Goal: Navigation & Orientation: Find specific page/section

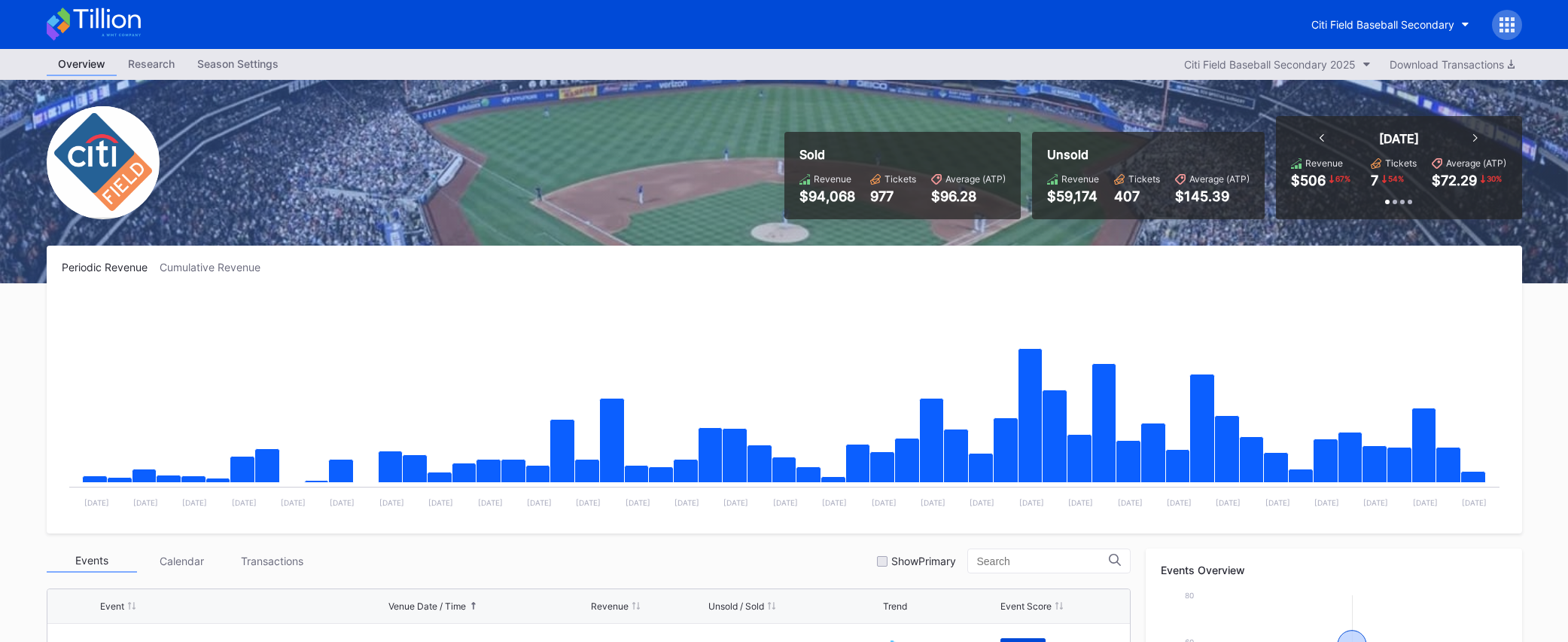
click at [146, 29] on div "Citi Field Baseball Secondary" at bounding box center [784, 24] width 1506 height 49
click at [140, 29] on div "Citi Field Baseball Secondary" at bounding box center [784, 24] width 1506 height 49
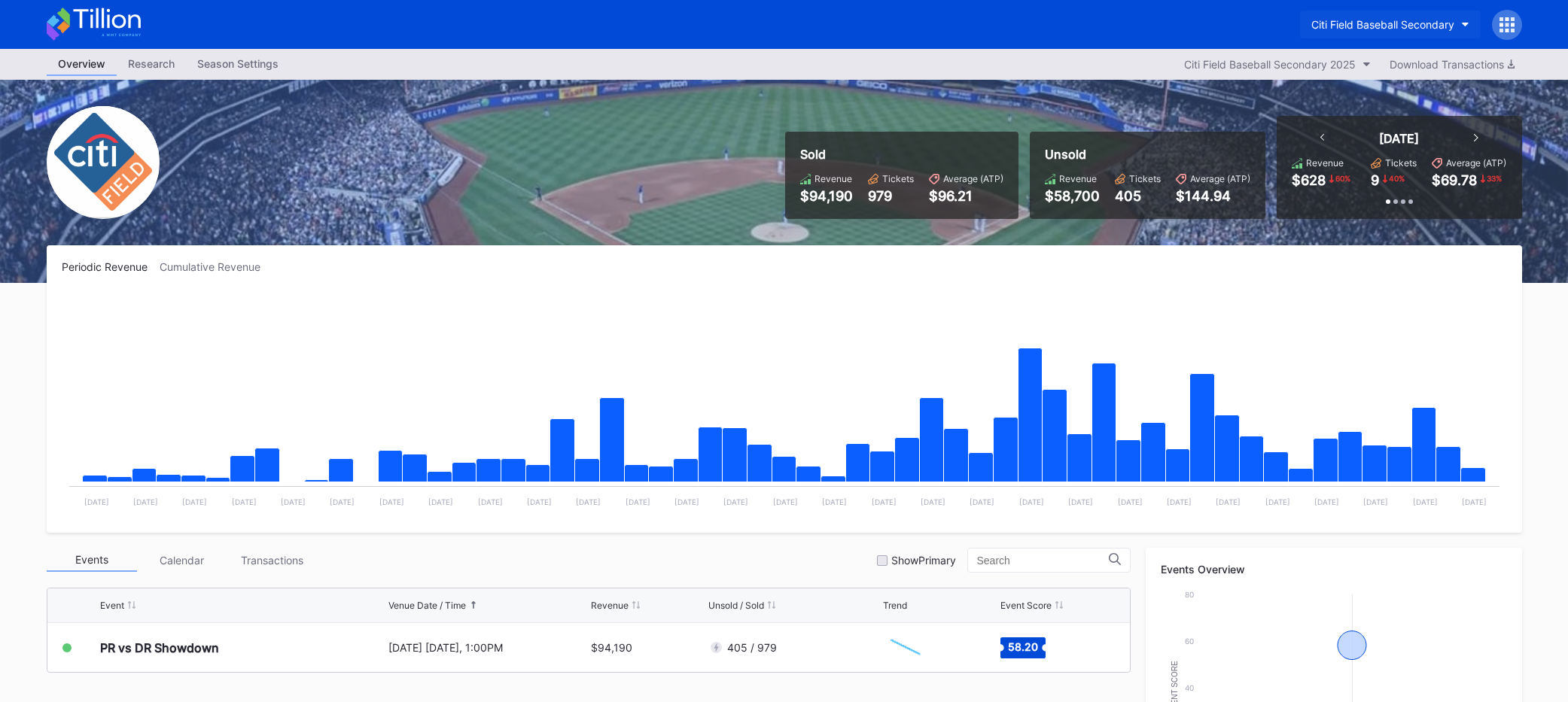
click at [1391, 25] on div "Citi Field Baseball Secondary" at bounding box center [1383, 24] width 143 height 13
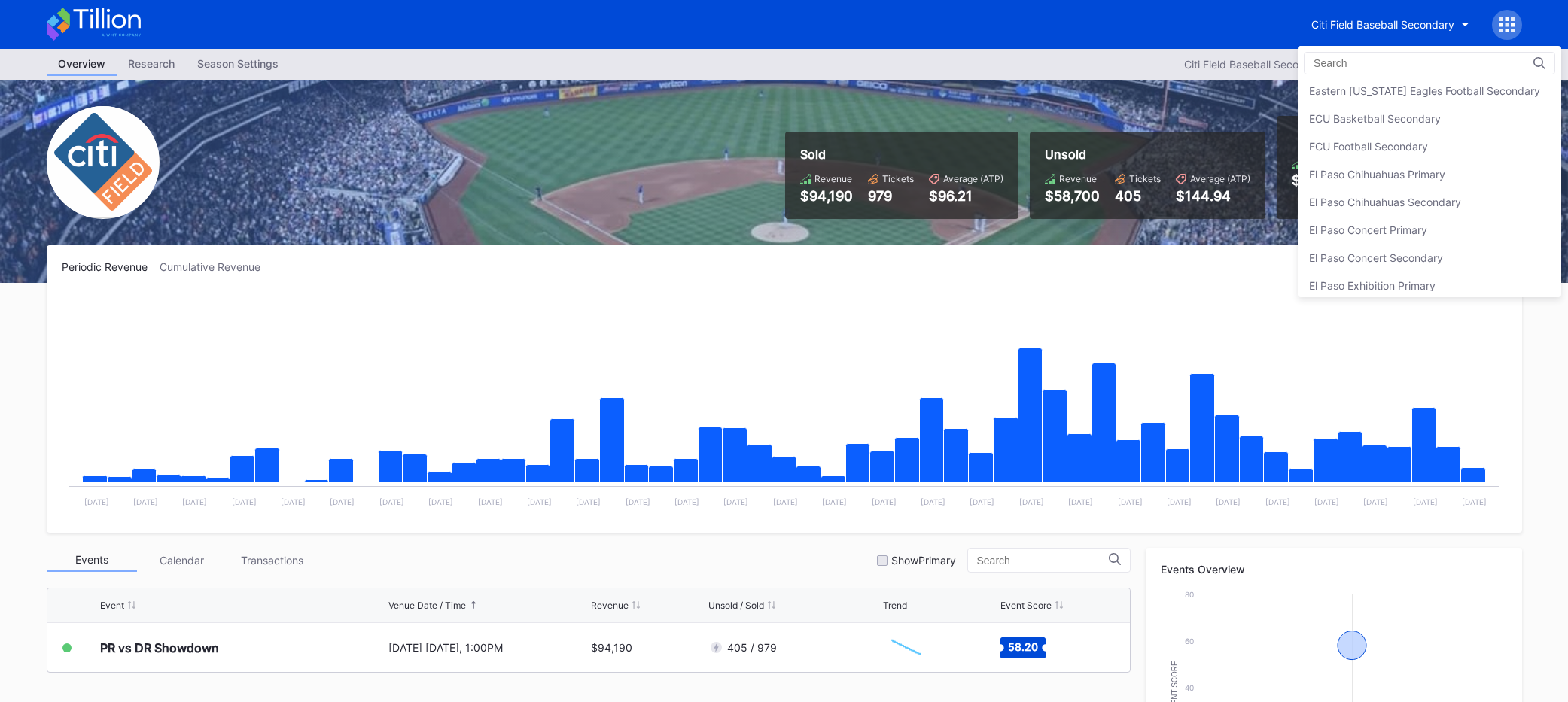
scroll to position [1272, 0]
click at [1398, 214] on div "El Paso Concert Secondary" at bounding box center [1376, 215] width 134 height 13
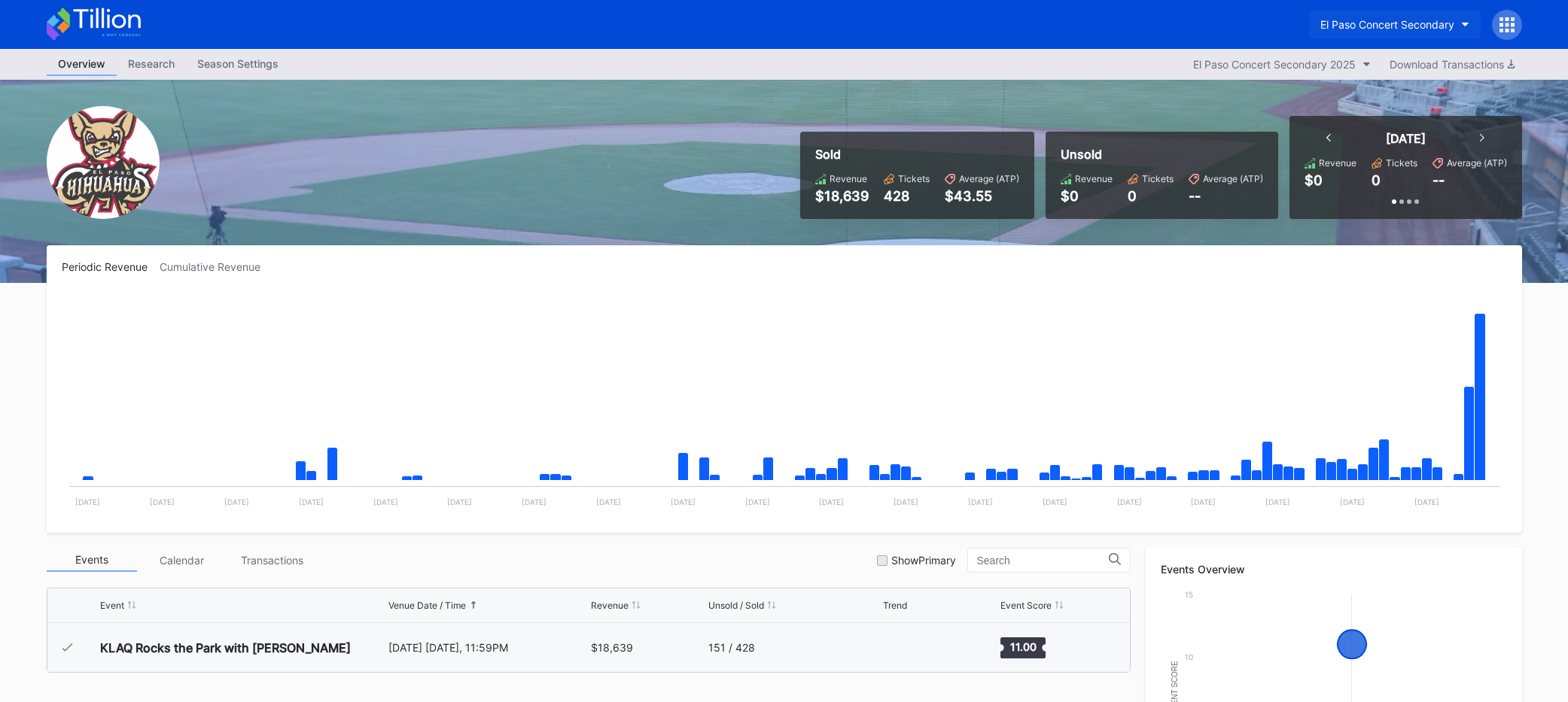
click at [1432, 23] on div "El Paso Concert Secondary" at bounding box center [1387, 24] width 134 height 13
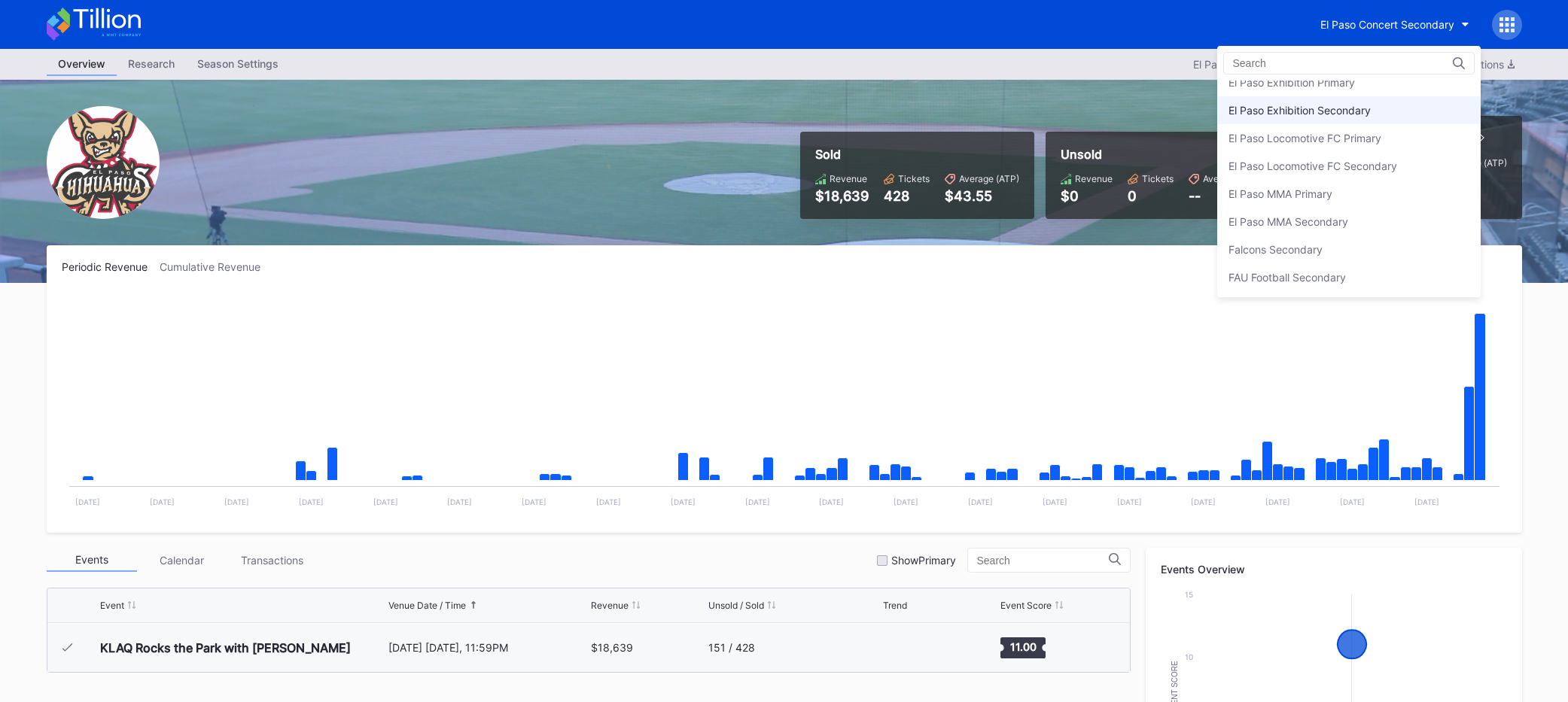
scroll to position [1449, 0]
click at [1365, 198] on div "El Paso MMA Secondary" at bounding box center [1349, 204] width 264 height 28
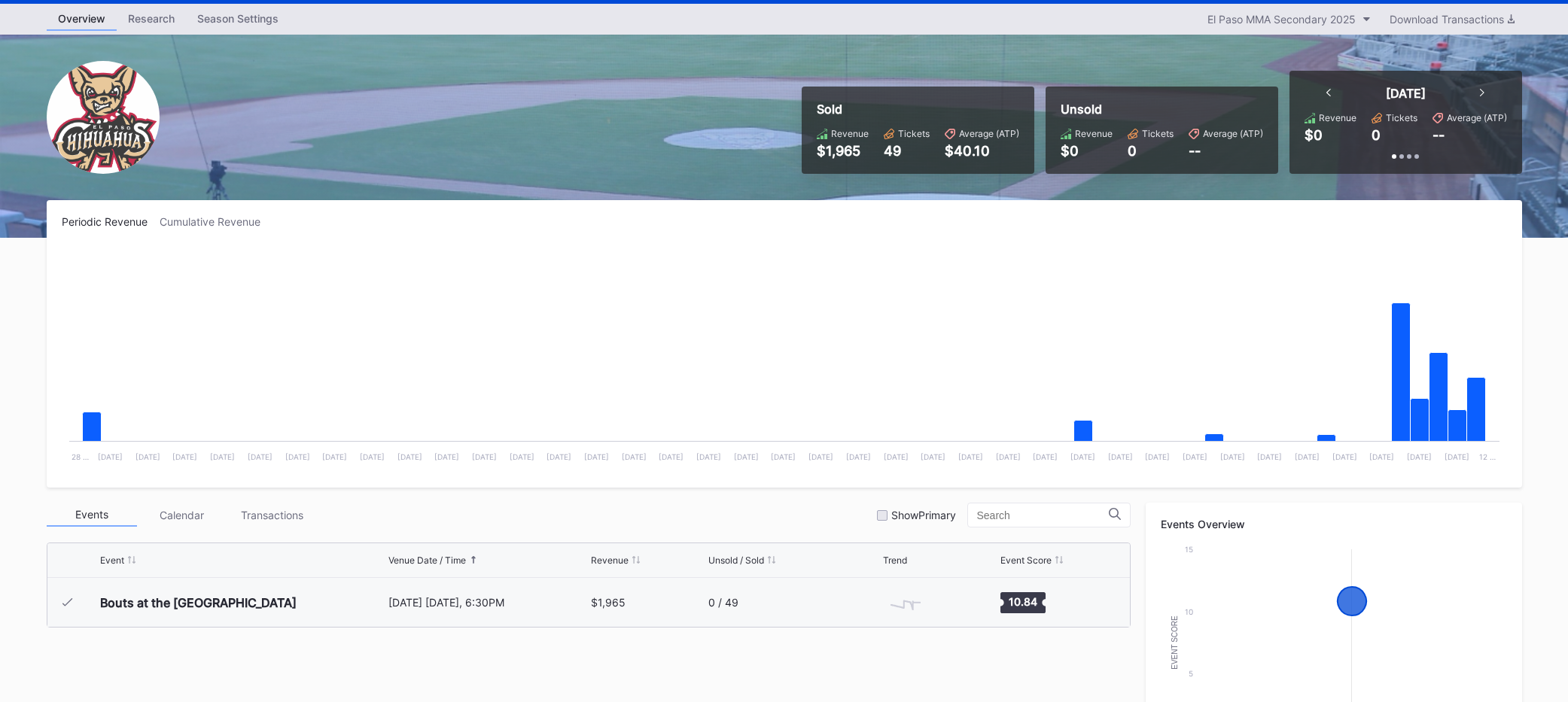
scroll to position [42, 0]
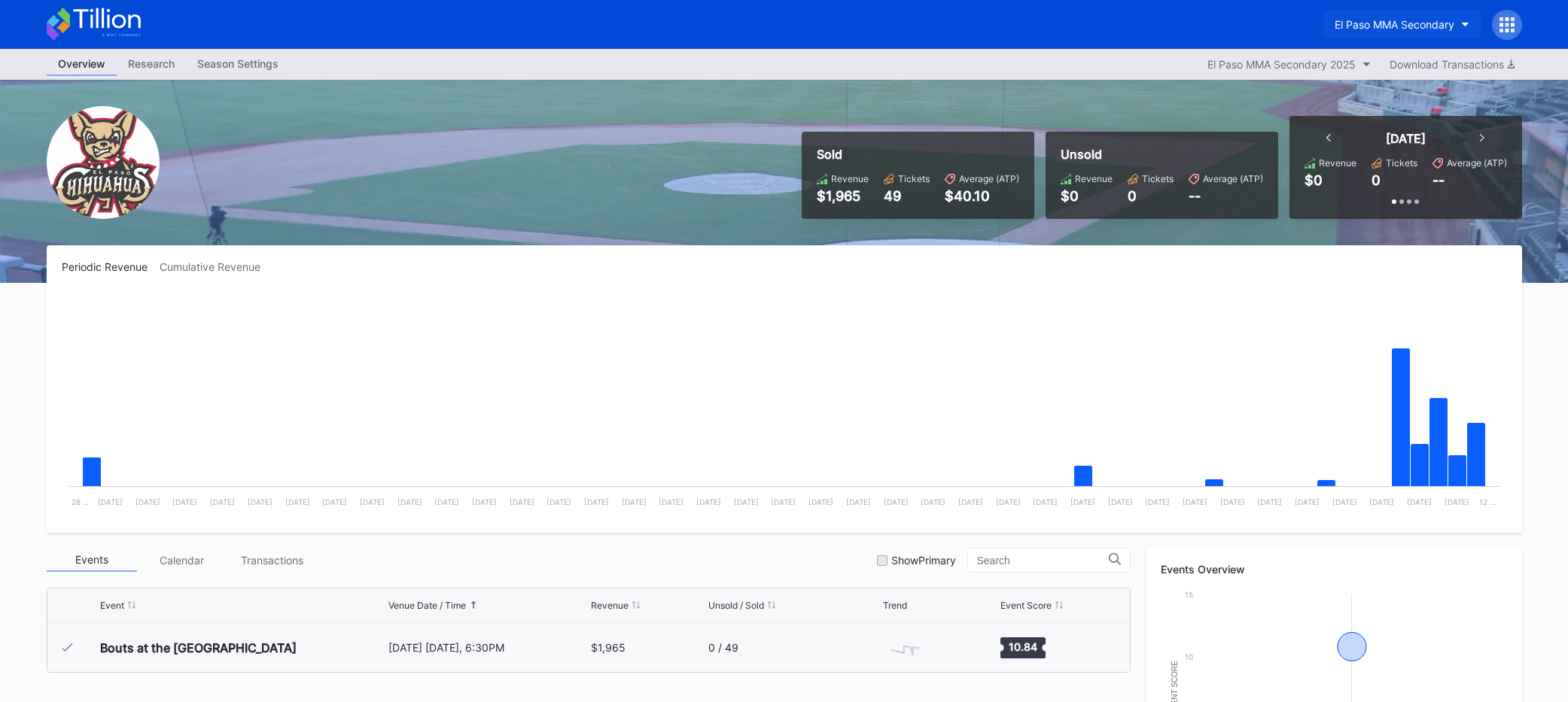
click at [1400, 20] on div "El Paso MMA Secondary" at bounding box center [1394, 24] width 119 height 13
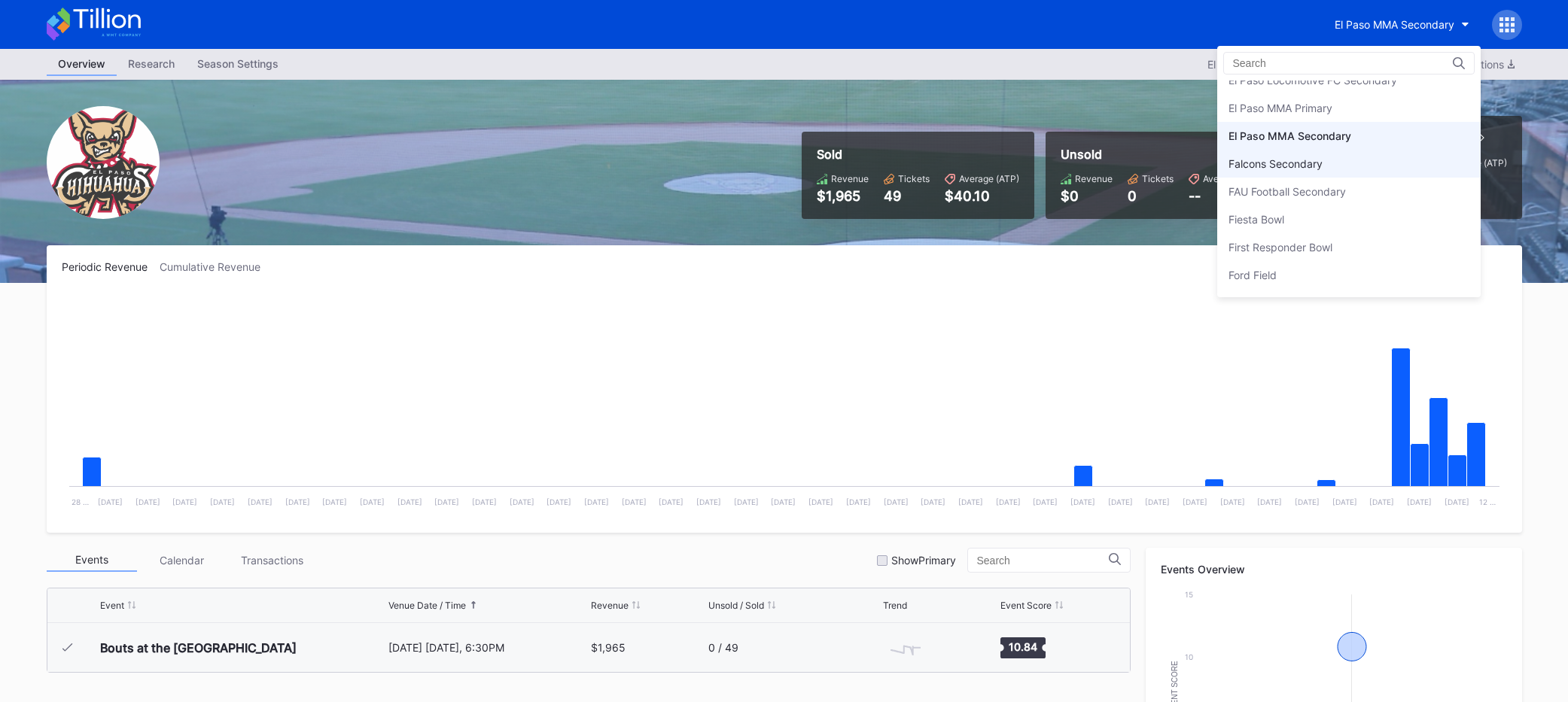
scroll to position [1514, 0]
click at [1395, 110] on div "El Paso MMA Primary" at bounding box center [1349, 111] width 264 height 28
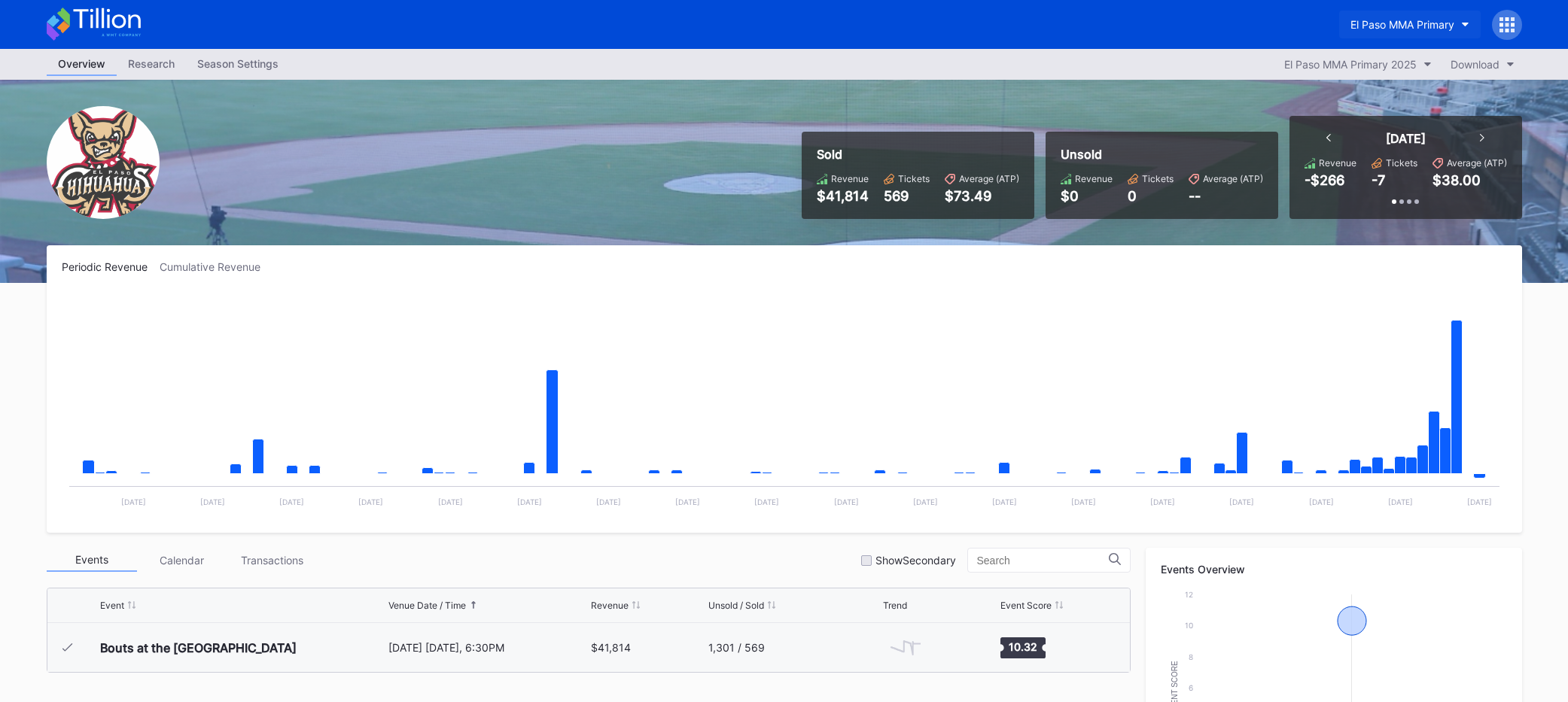
click at [1395, 14] on button "El Paso MMA Primary" at bounding box center [1410, 24] width 142 height 28
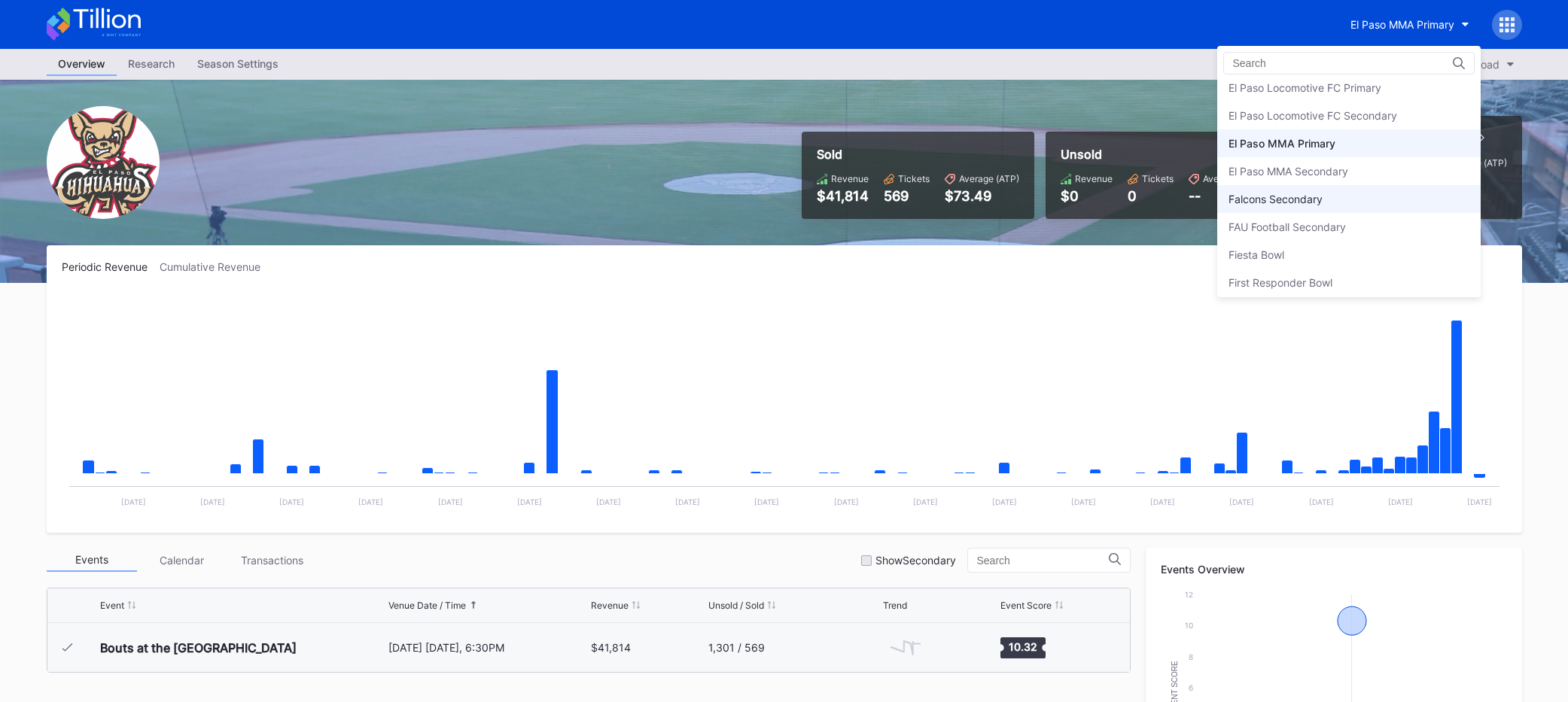
scroll to position [1469, 0]
click at [1370, 199] on div "Falcons Secondary" at bounding box center [1349, 212] width 264 height 28
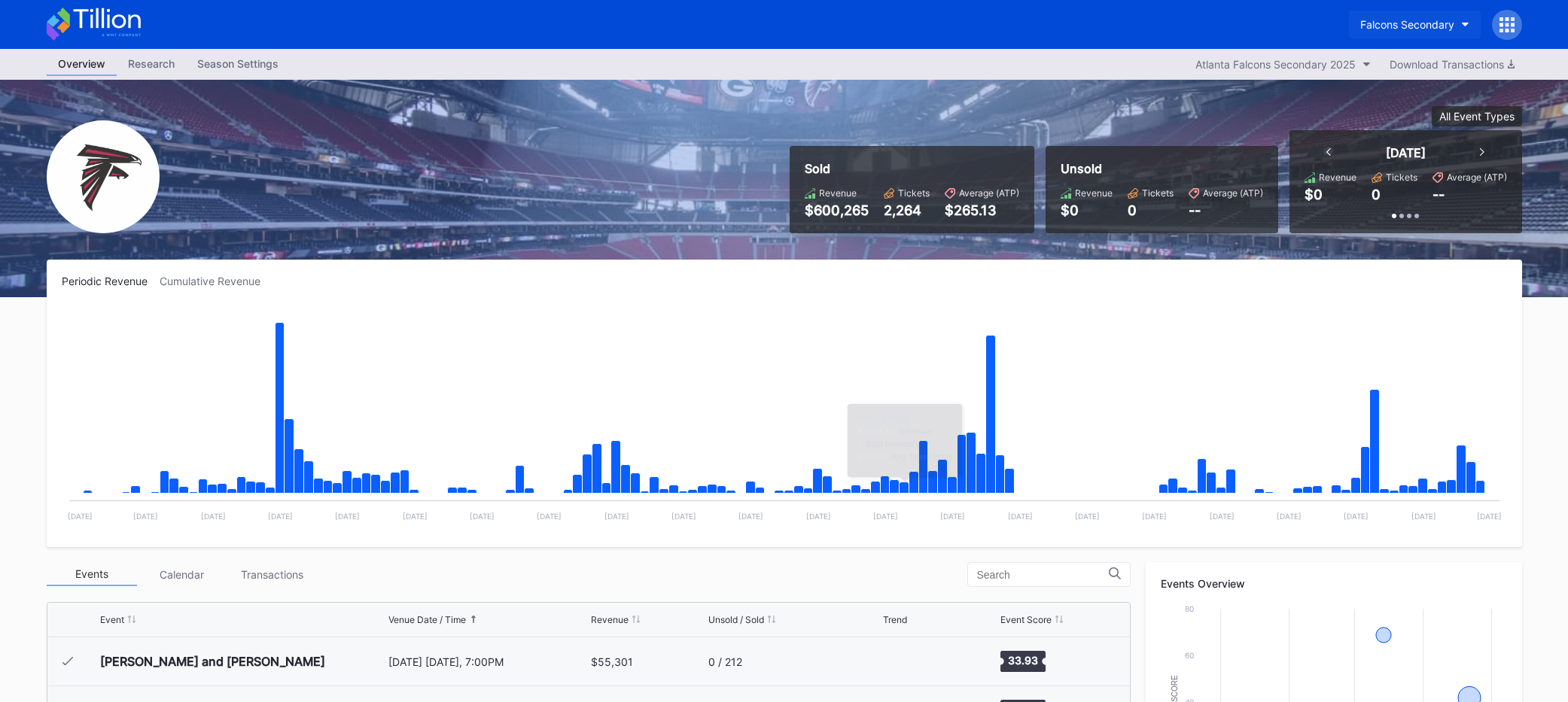
click at [1419, 25] on div "Falcons Secondary" at bounding box center [1407, 24] width 94 height 13
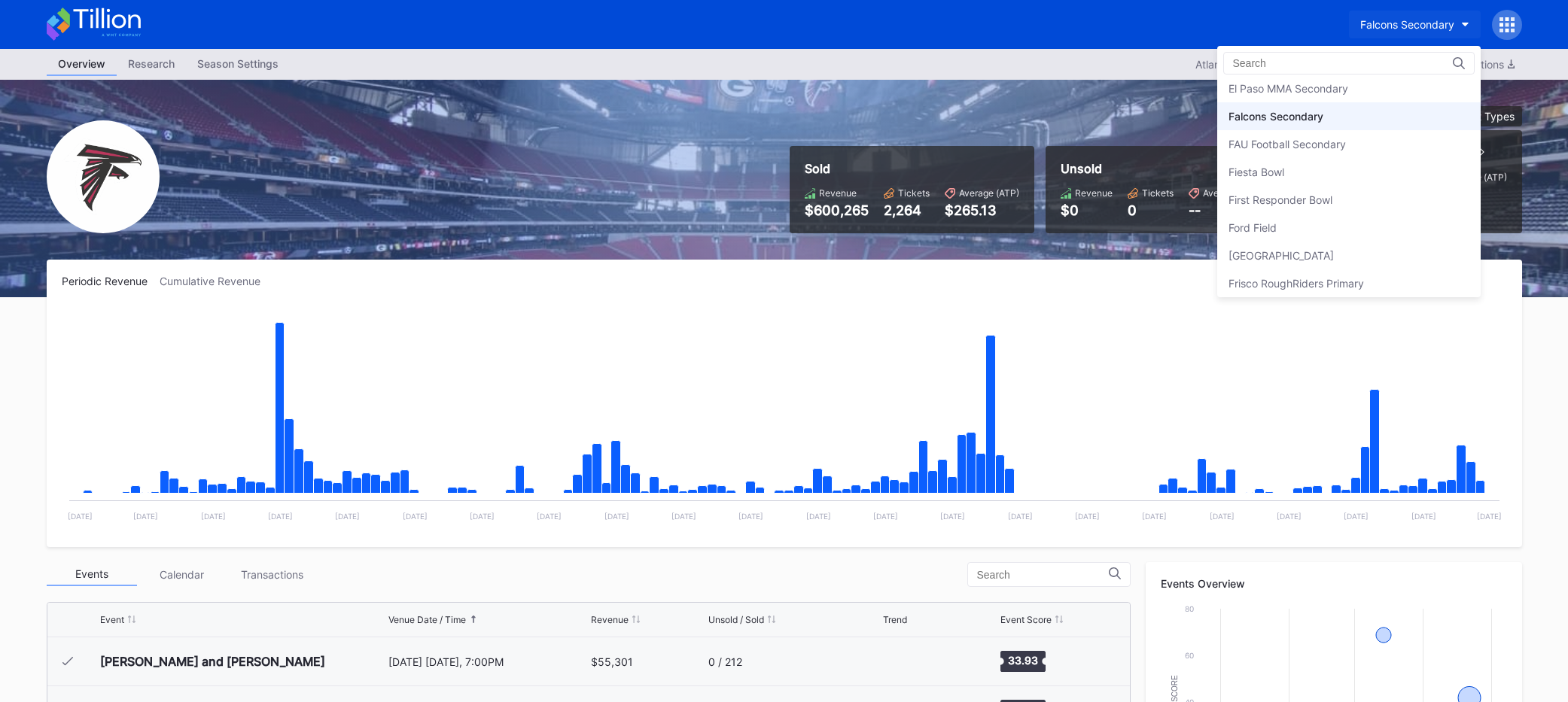
scroll to position [1560, 0]
click at [1360, 180] on div "Fiesta Bowl" at bounding box center [1349, 177] width 264 height 28
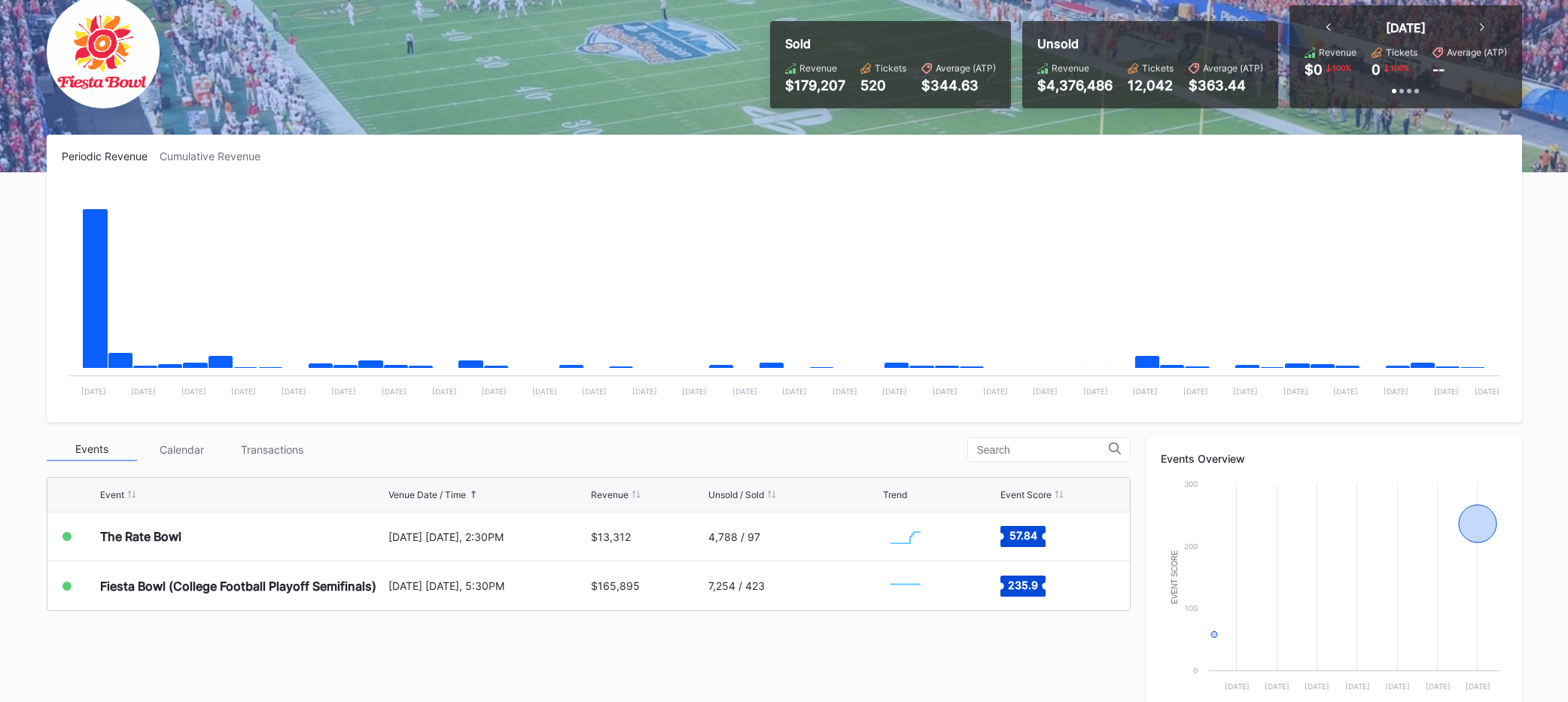
scroll to position [119, 0]
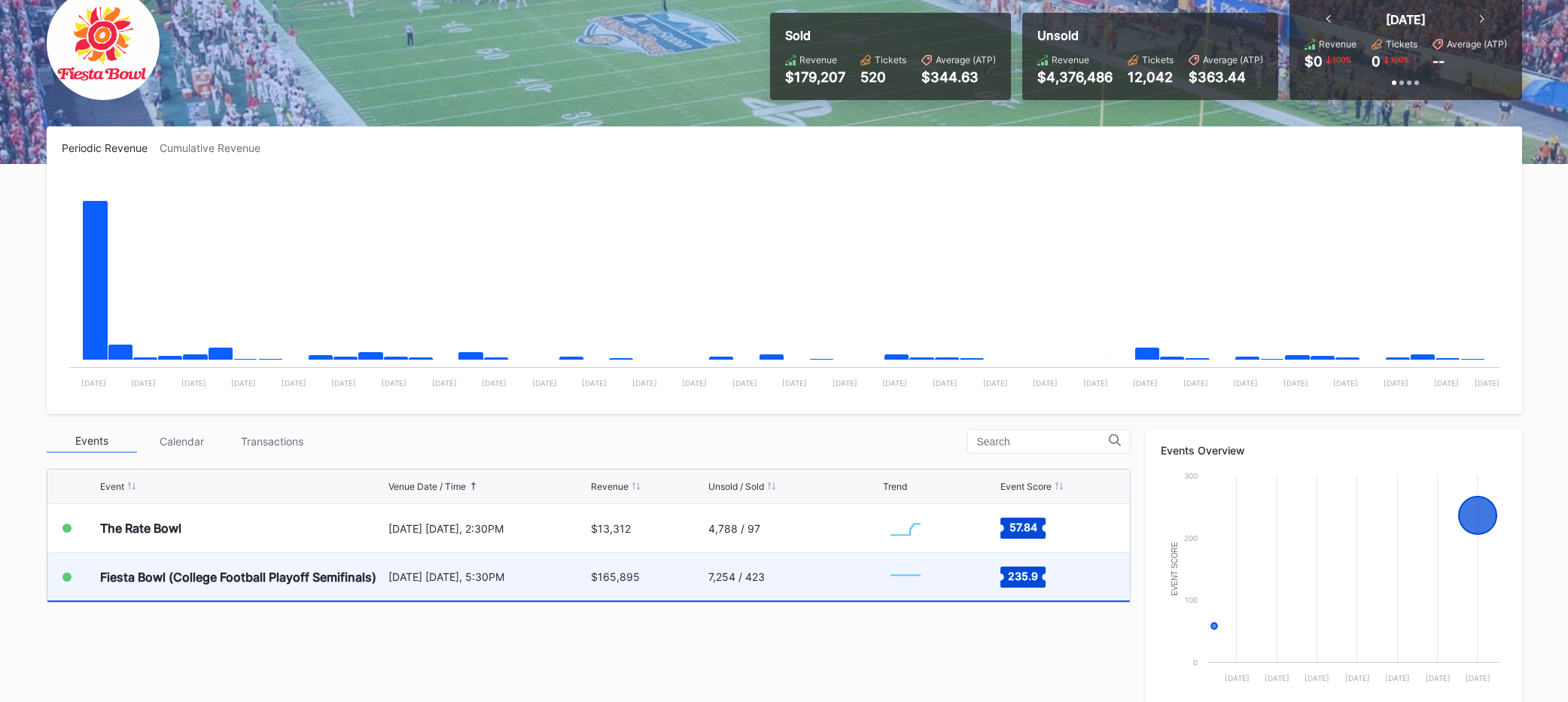
click at [812, 598] on div "7,254 / 423" at bounding box center [793, 576] width 171 height 47
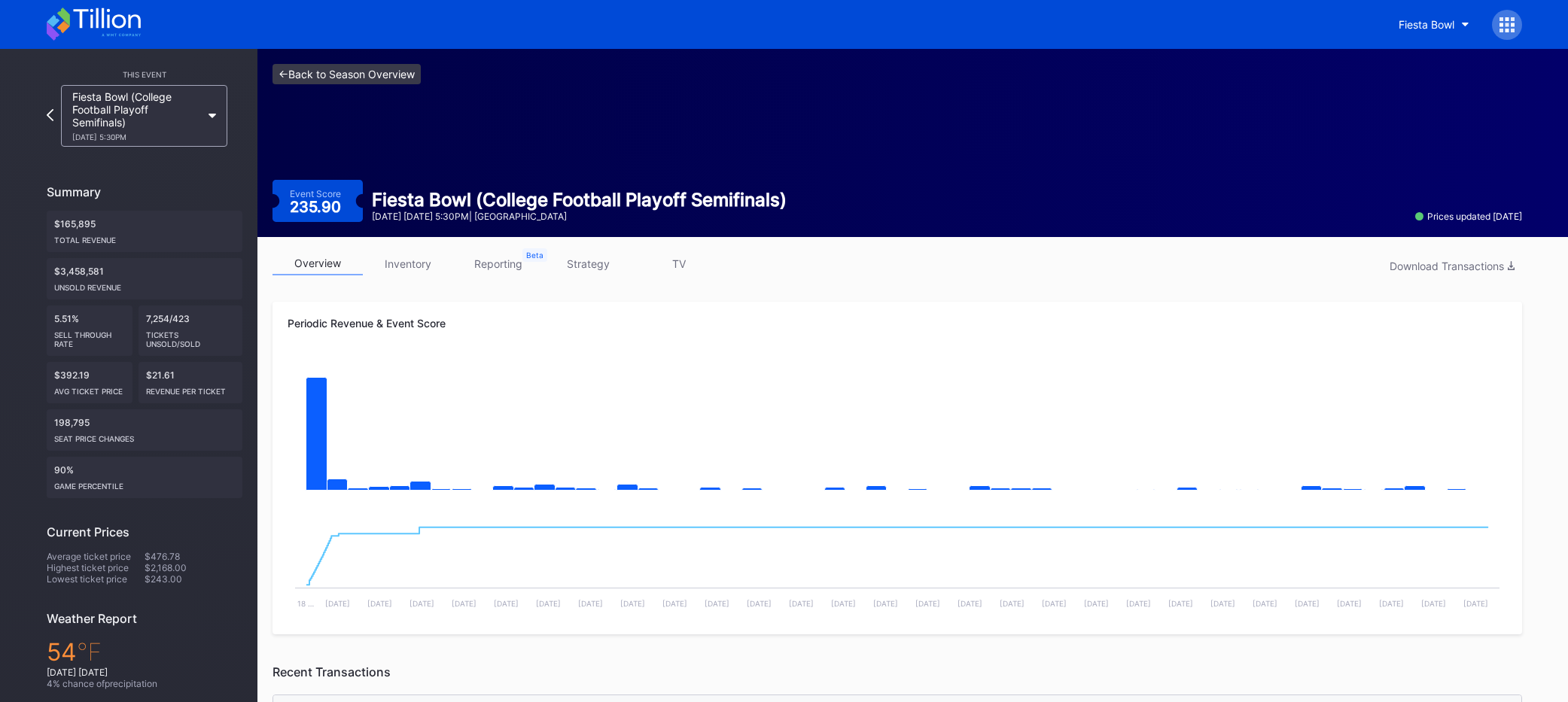
click at [363, 80] on link "<- Back to Season Overview" at bounding box center [347, 74] width 148 height 20
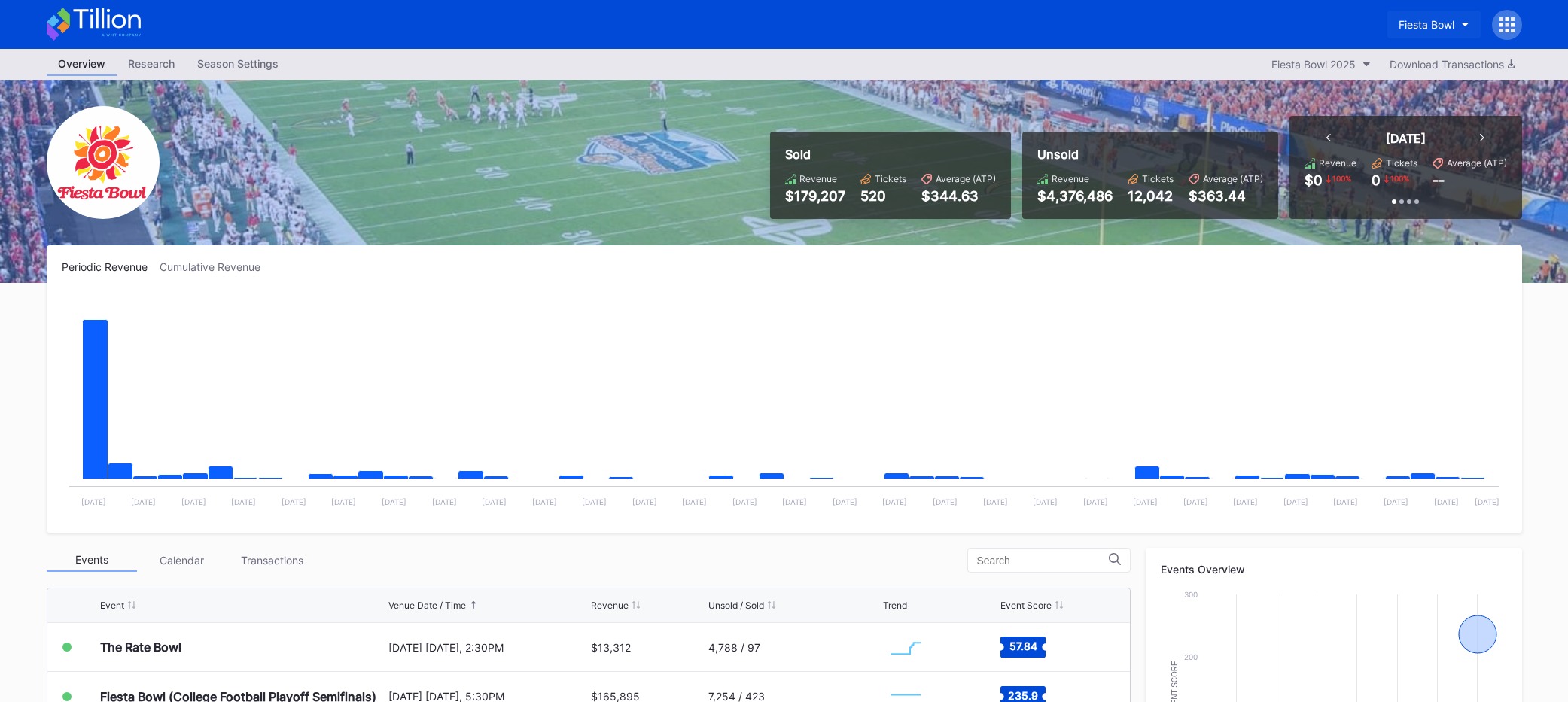
click at [1409, 15] on button "Fiesta Bowl" at bounding box center [1433, 24] width 93 height 28
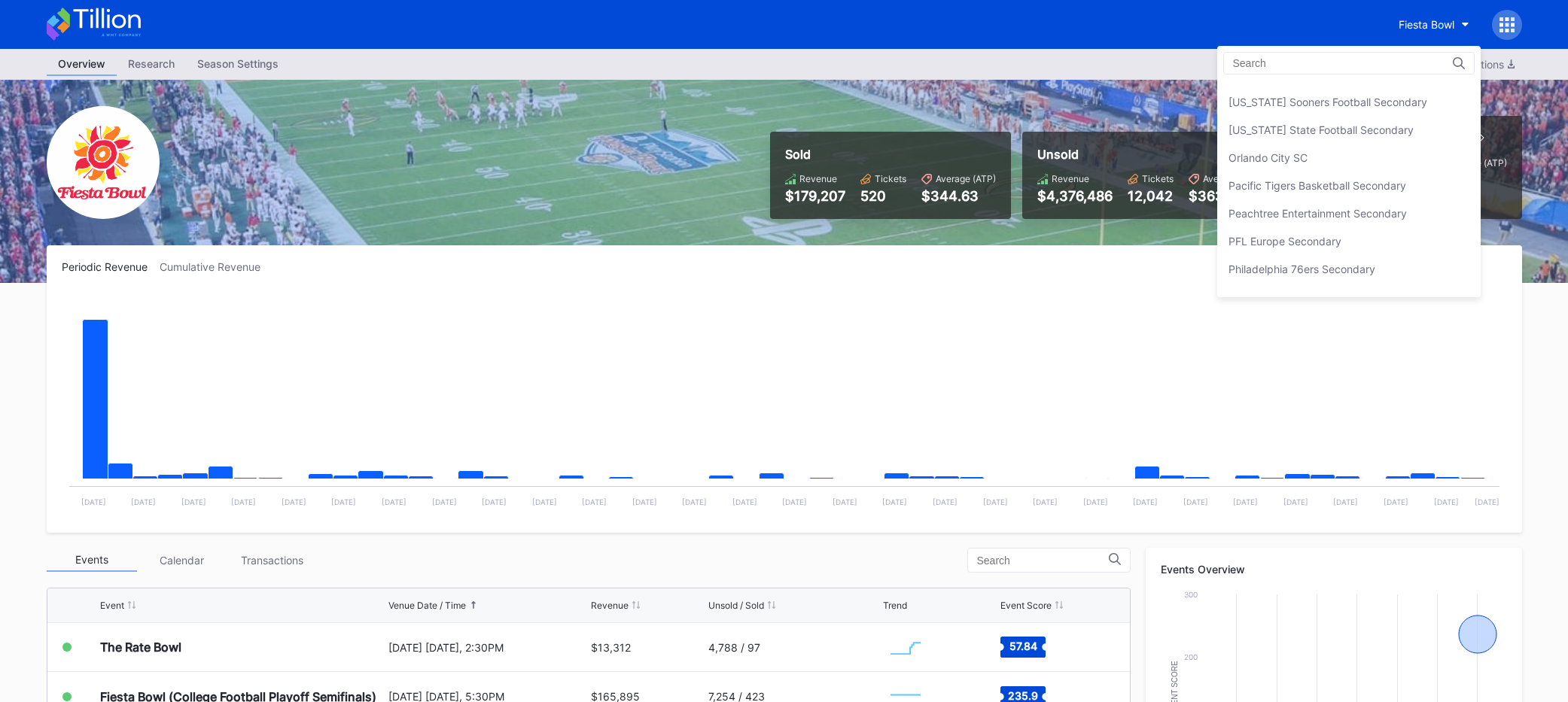
scroll to position [3121, 0]
click at [1340, 198] on div "Peachtree Entertainment Secondary" at bounding box center [1318, 204] width 178 height 13
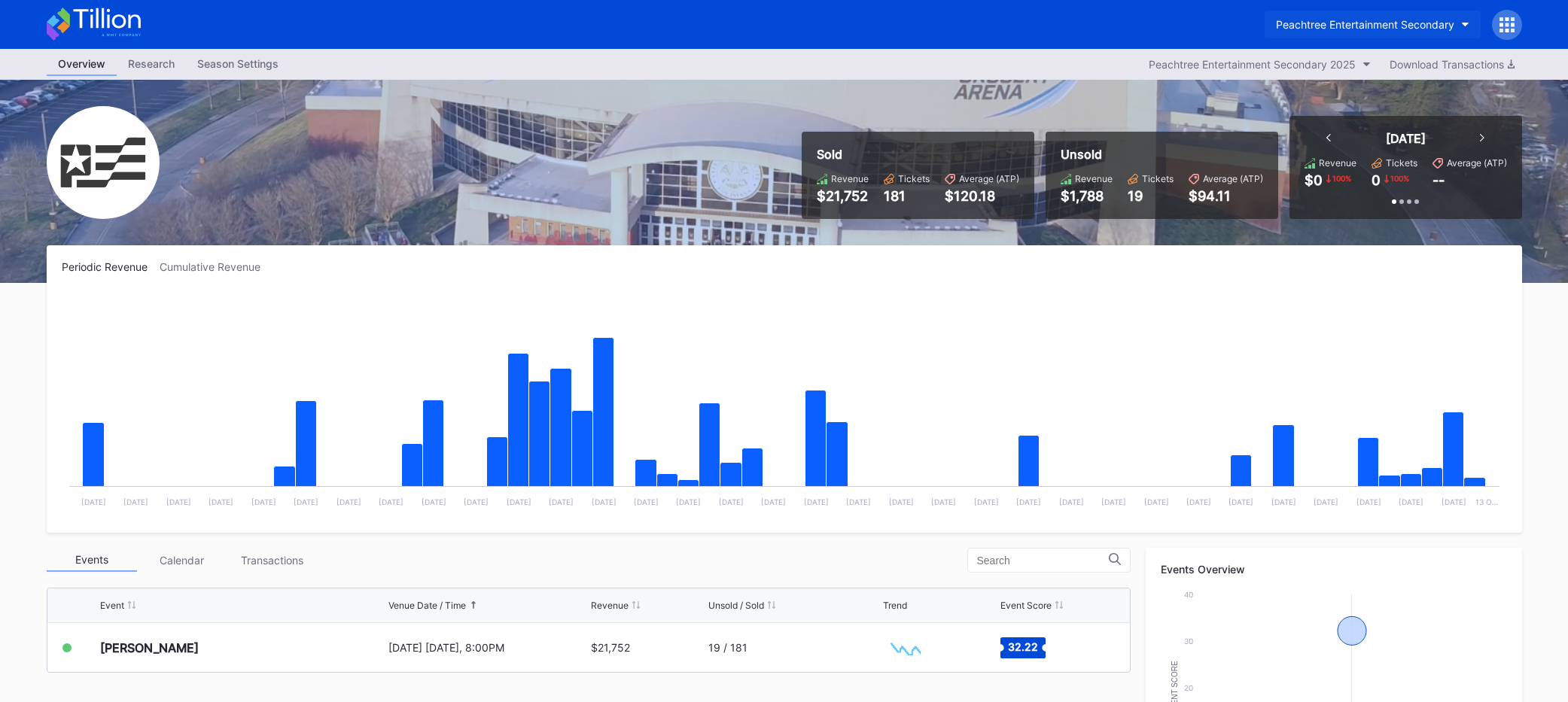
click at [1367, 19] on div "Peachtree Entertainment Secondary" at bounding box center [1365, 24] width 178 height 13
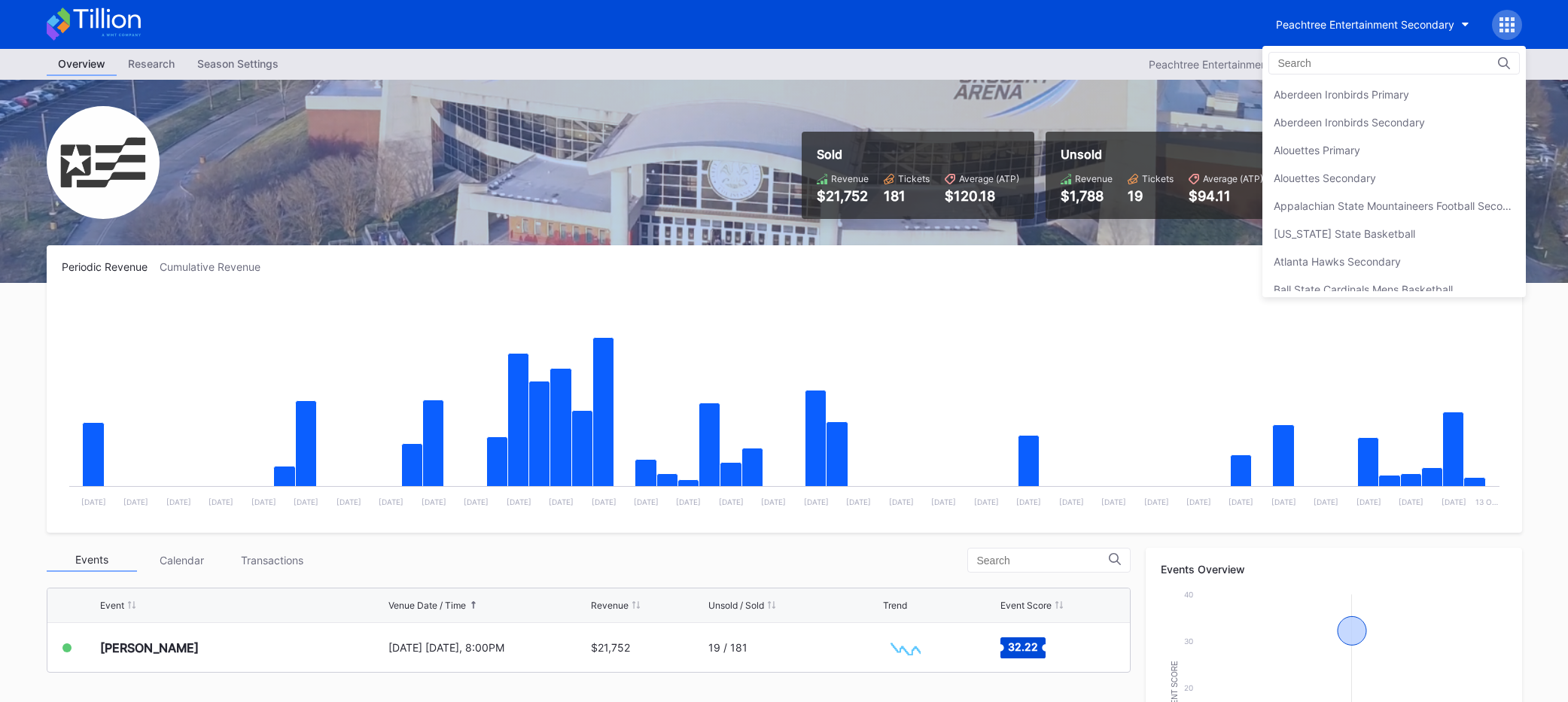
scroll to position [3230, 0]
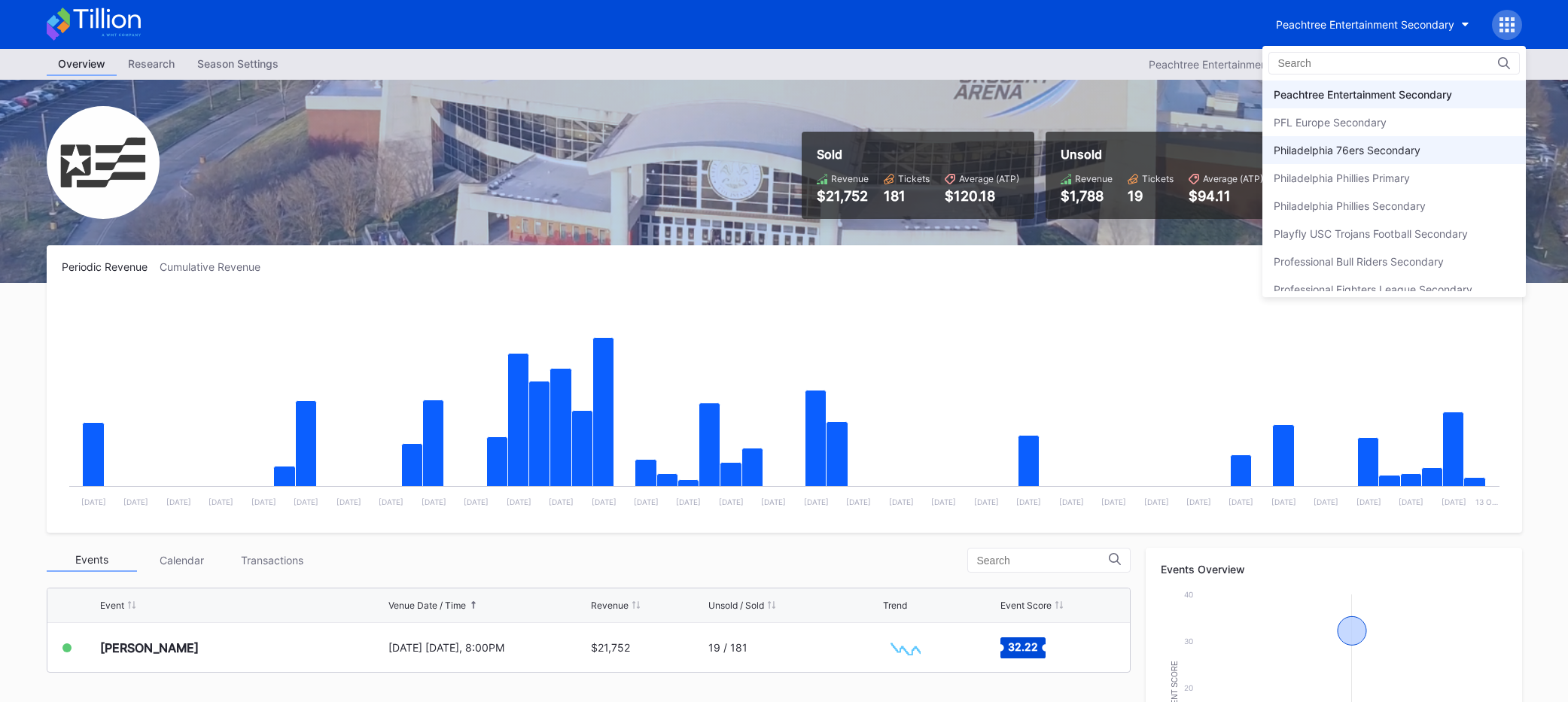
click at [1369, 151] on div "Philadelphia 76ers Secondary" at bounding box center [1347, 150] width 146 height 13
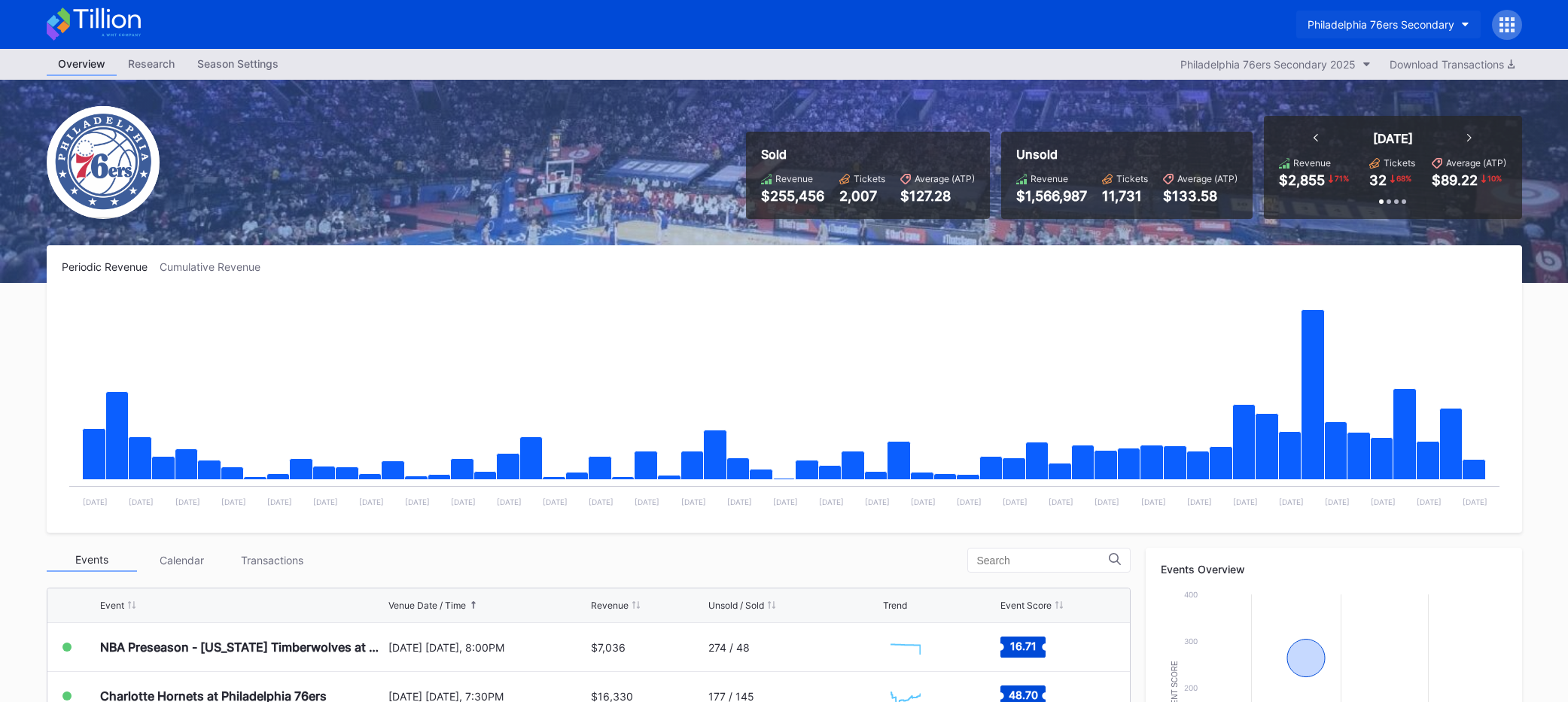
click at [1380, 22] on div "Philadelphia 76ers Secondary" at bounding box center [1381, 24] width 146 height 13
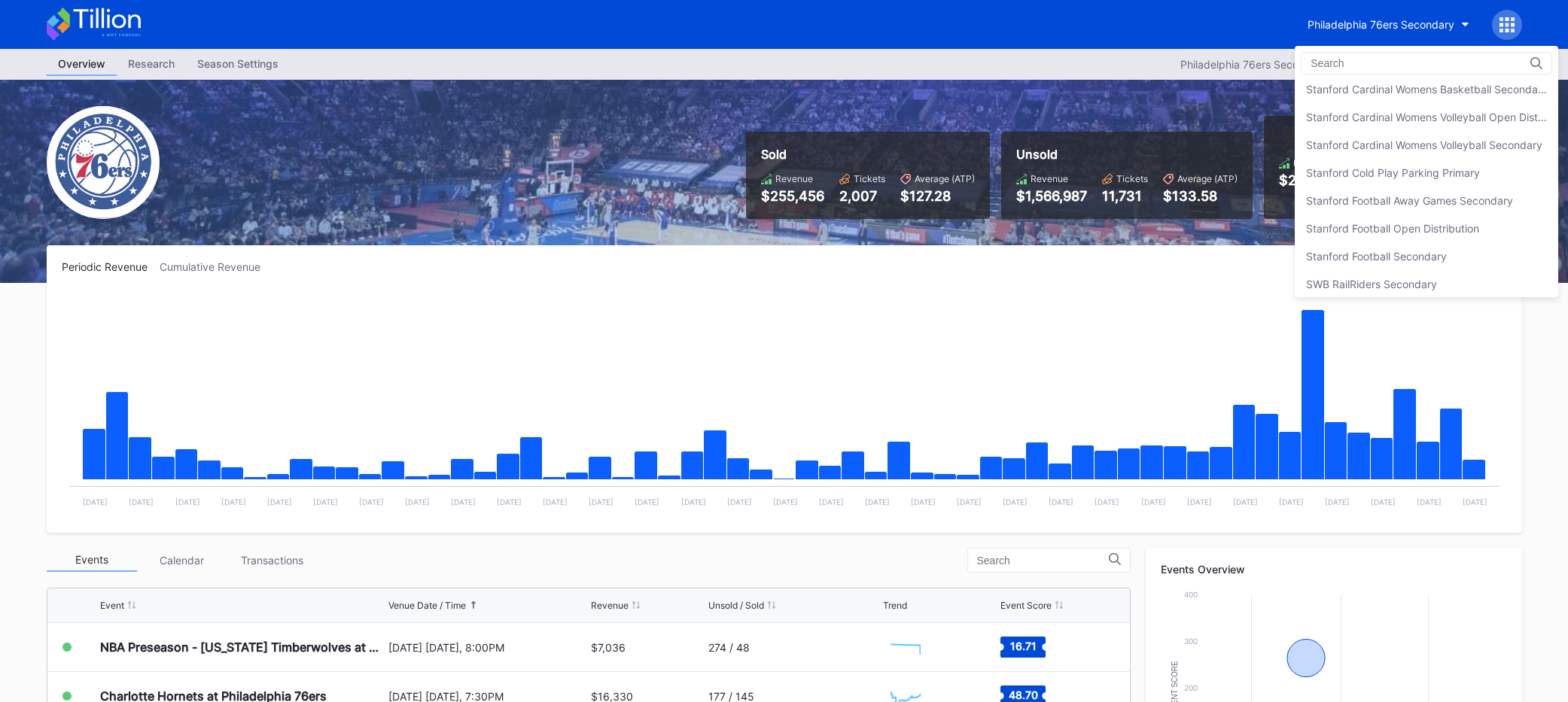
scroll to position [4631, 0]
click at [1370, 196] on div "Stanford Football Open Distribution" at bounding box center [1393, 198] width 174 height 13
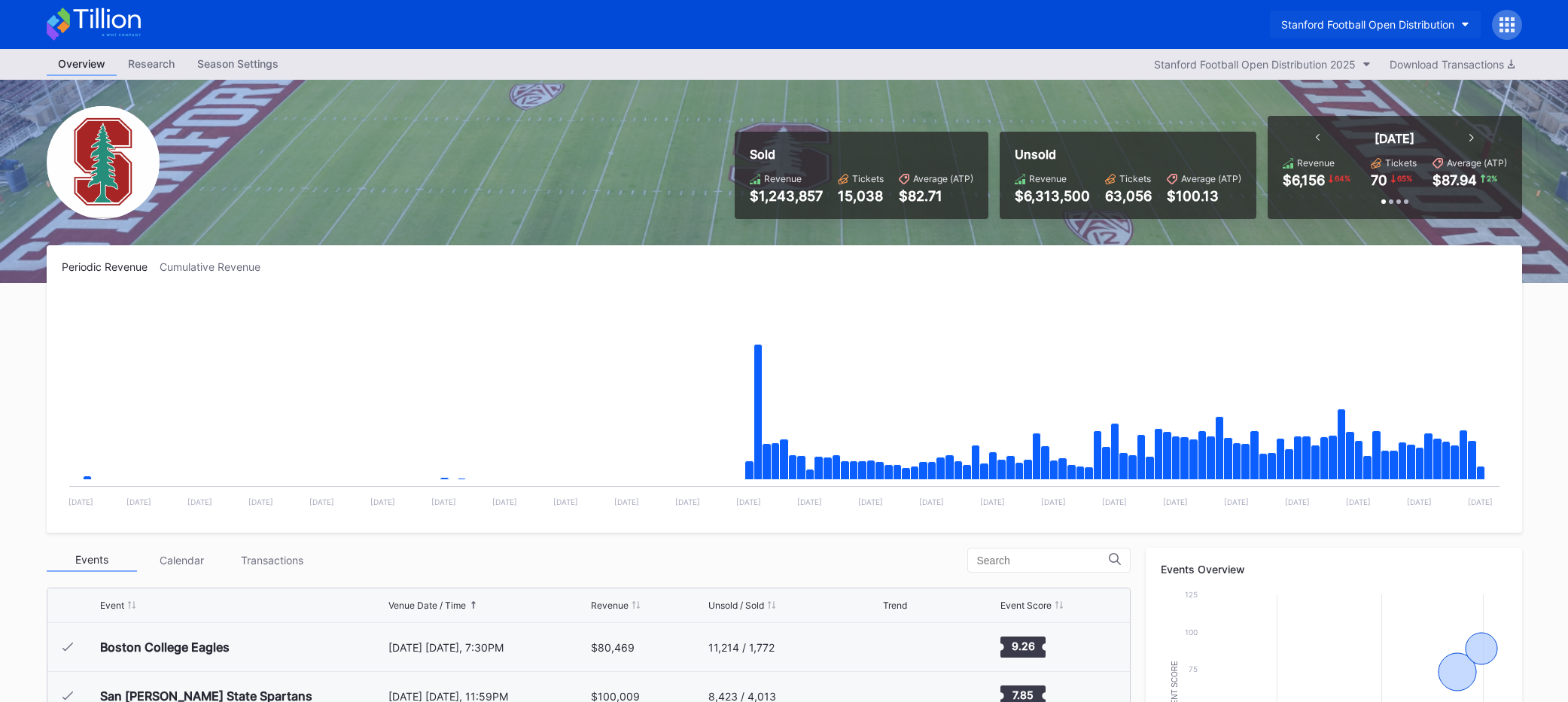
click at [1374, 18] on div "Stanford Football Open Distribution" at bounding box center [1368, 24] width 174 height 13
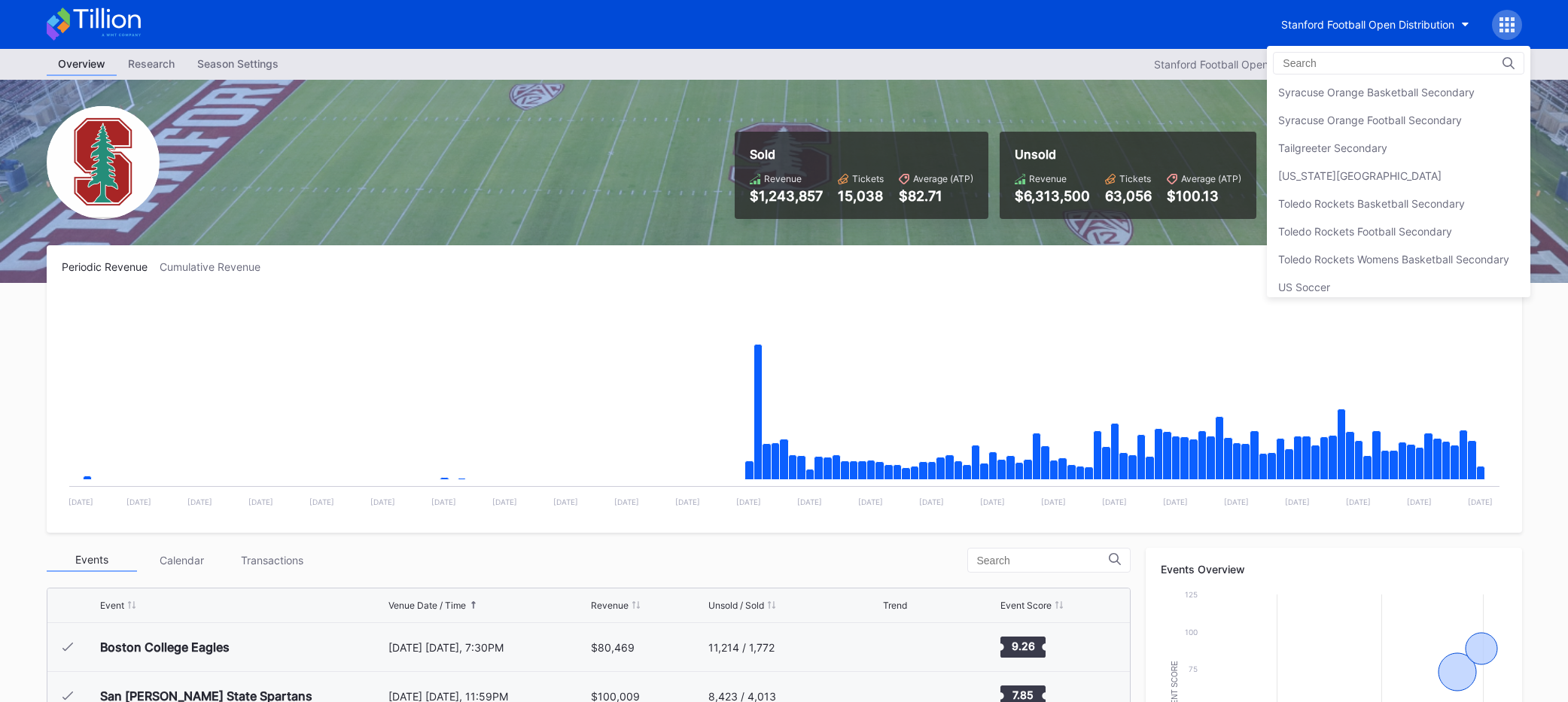
scroll to position [4823, 0]
click at [1353, 133] on div "Tailgreeter Secondary" at bounding box center [1399, 145] width 264 height 28
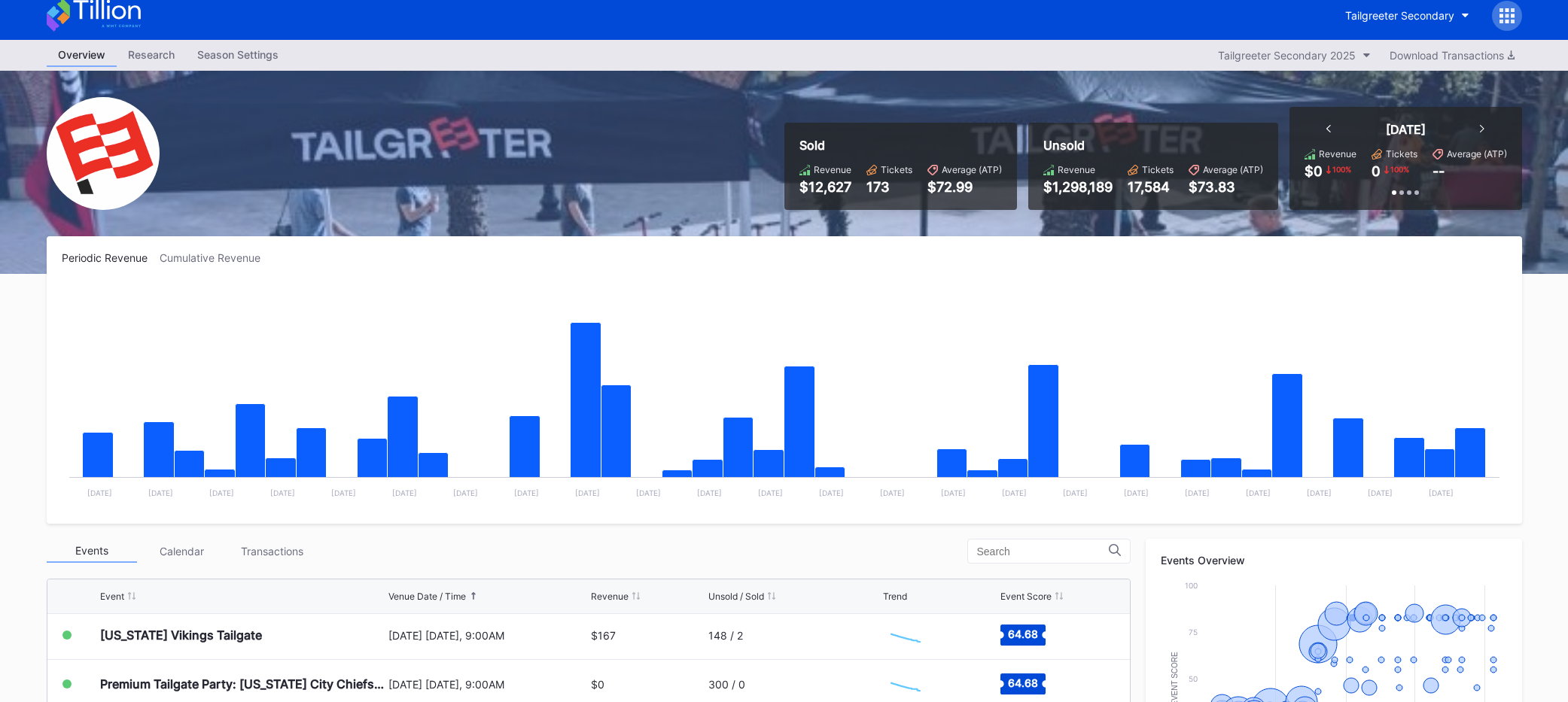
scroll to position [11, 0]
